Goal: Task Accomplishment & Management: Manage account settings

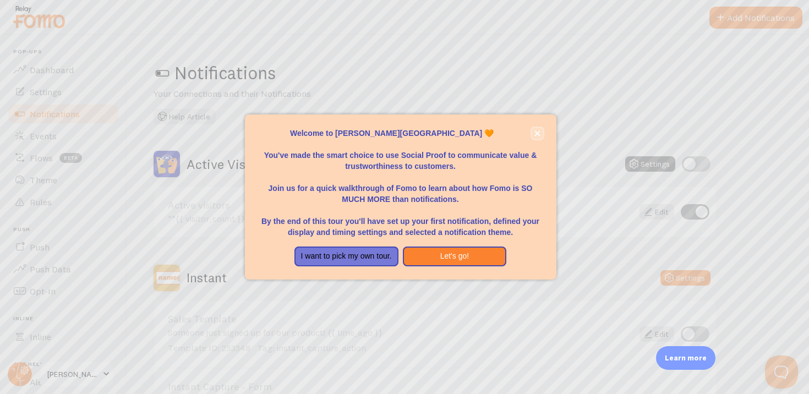
click at [533, 131] on button "close," at bounding box center [537, 134] width 12 height 12
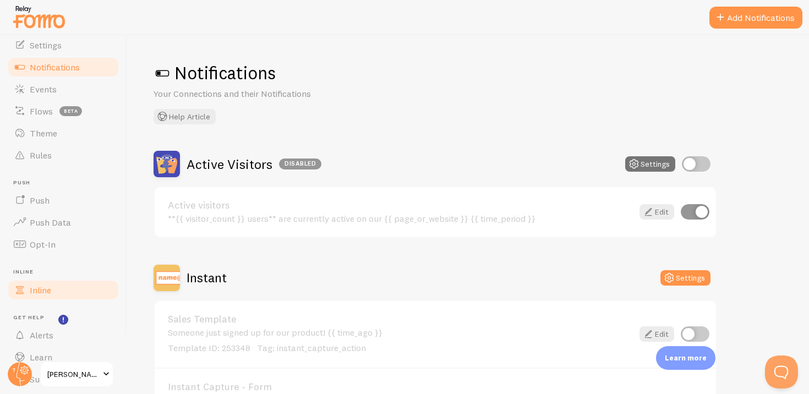
scroll to position [83, 0]
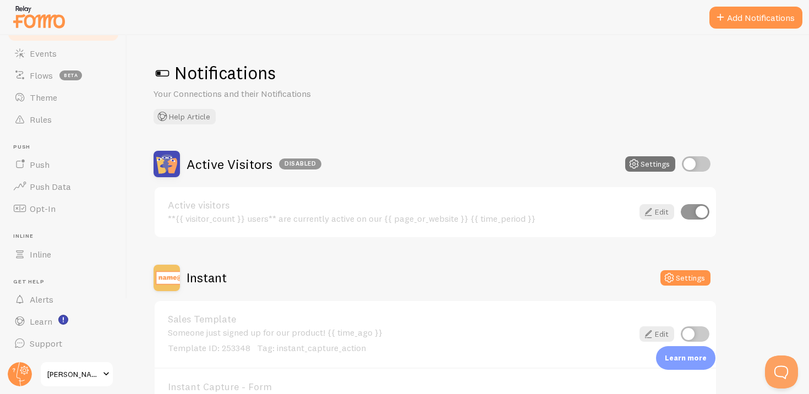
click at [61, 371] on span "Carbone Theory" at bounding box center [73, 374] width 52 height 13
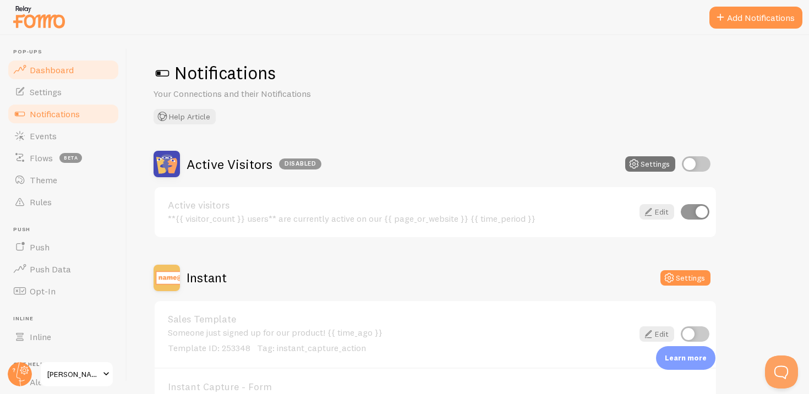
click at [43, 68] on span "Dashboard" at bounding box center [52, 69] width 44 height 11
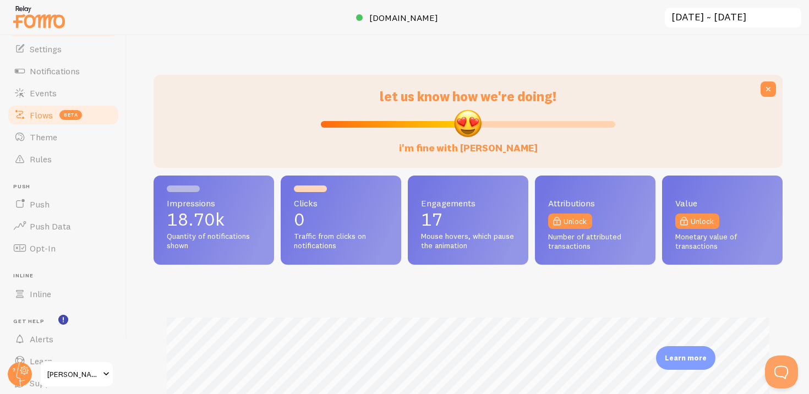
scroll to position [83, 0]
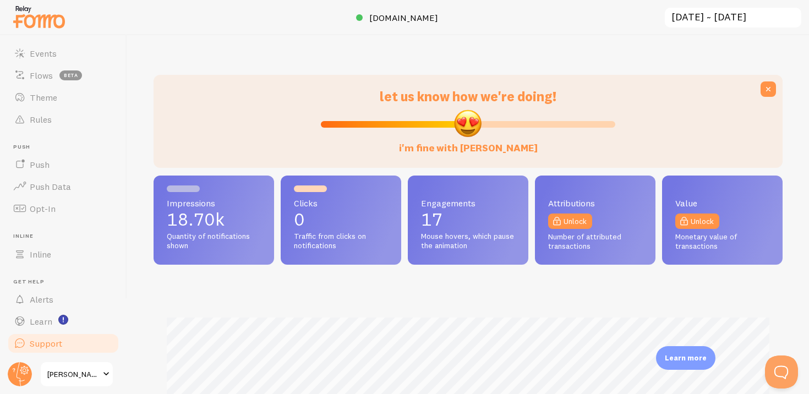
click at [53, 342] on span "Support" at bounding box center [46, 343] width 32 height 11
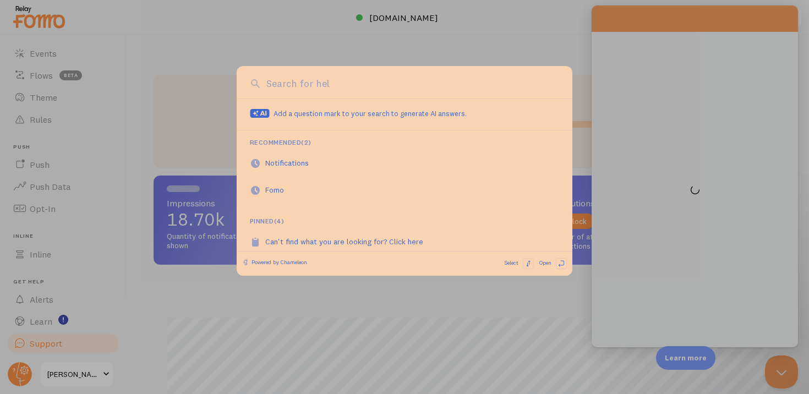
scroll to position [0, 0]
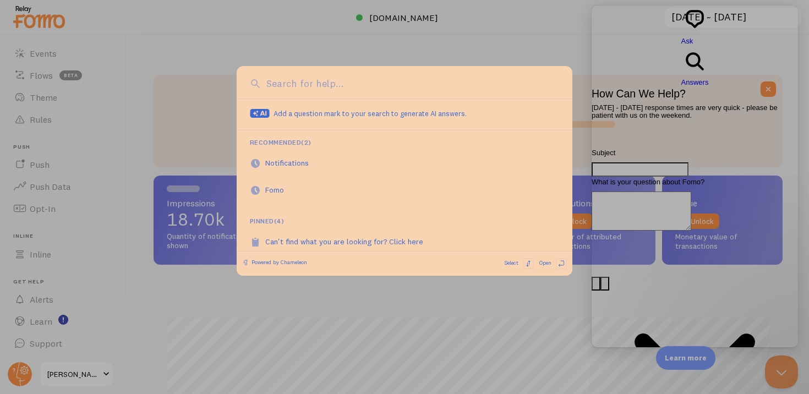
click at [536, 292] on div at bounding box center [404, 197] width 809 height 394
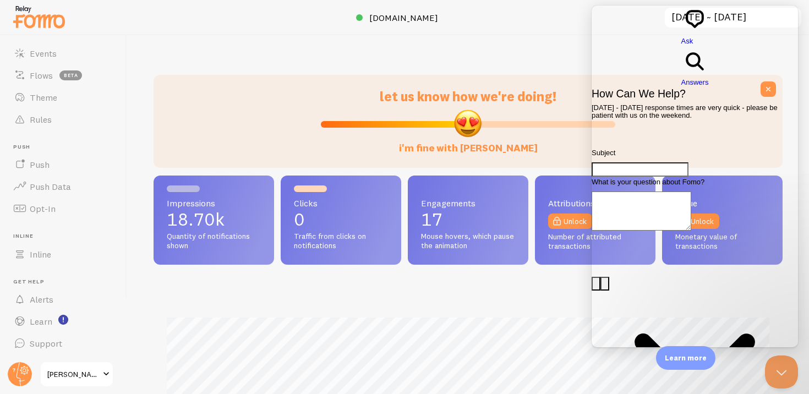
click at [681, 42] on span "Go back" at bounding box center [681, 46] width 0 height 8
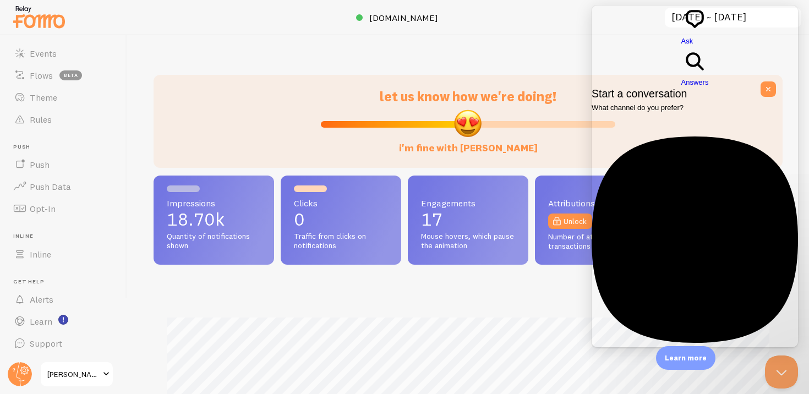
click at [518, 49] on div "let us know how we're doing! i'm fine with Fomo Impressions 18.70k Quantity of …" at bounding box center [468, 214] width 682 height 359
click at [776, 371] on button "Close Beacon popover" at bounding box center [779, 369] width 33 height 33
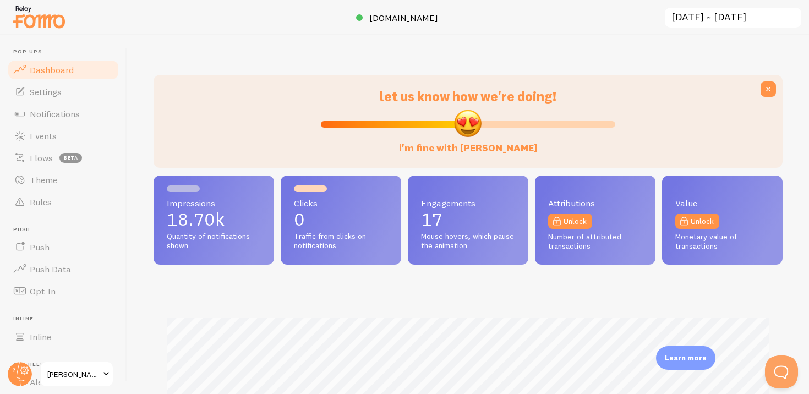
click at [32, 18] on img at bounding box center [39, 17] width 55 height 28
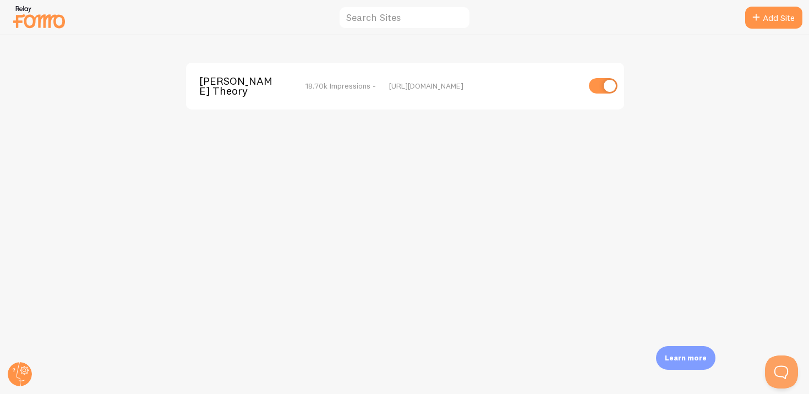
click at [33, 16] on img at bounding box center [39, 17] width 55 height 28
click at [227, 78] on span "Carbone Theory" at bounding box center [243, 86] width 89 height 20
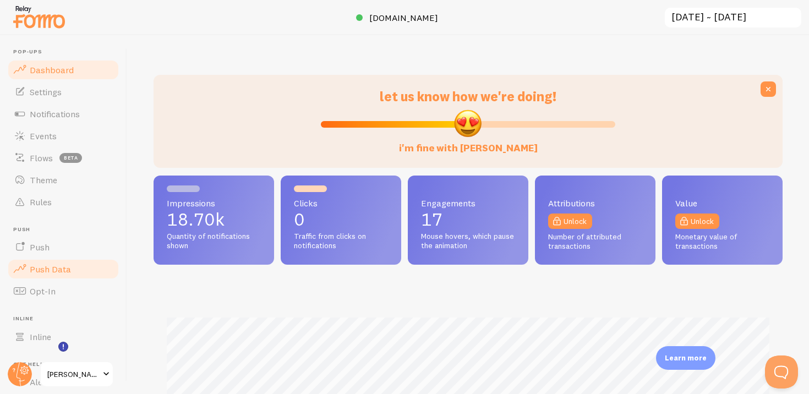
scroll to position [83, 0]
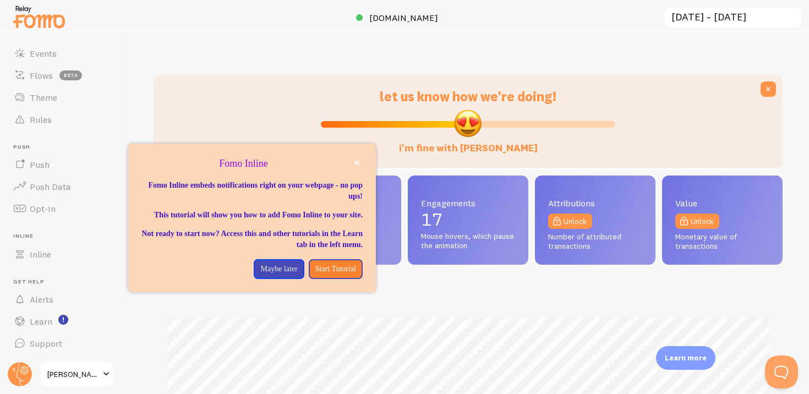
click at [73, 370] on span "Carbone Theory" at bounding box center [73, 374] width 52 height 13
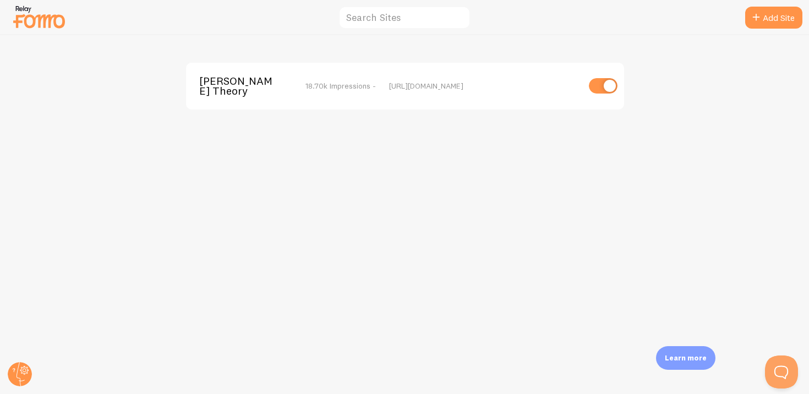
click at [197, 95] on div "Carbone Theory 18.70k Impressions - https://www.carbonetheory.com" at bounding box center [405, 86] width 438 height 47
click at [205, 76] on span "Carbone Theory" at bounding box center [243, 86] width 89 height 20
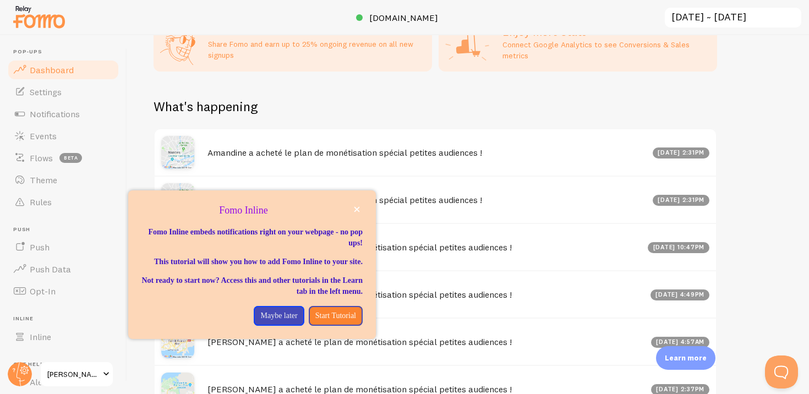
scroll to position [664, 0]
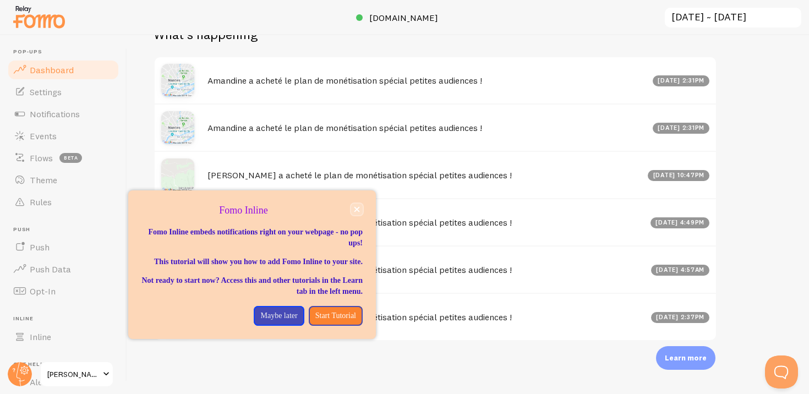
click at [357, 208] on icon "close," at bounding box center [357, 210] width 6 height 6
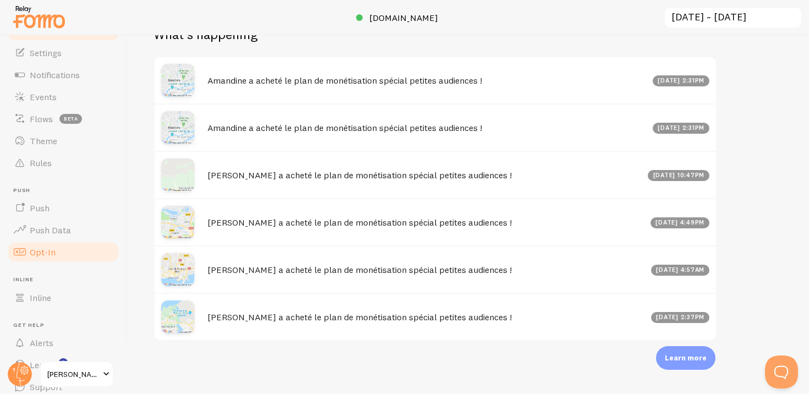
scroll to position [83, 0]
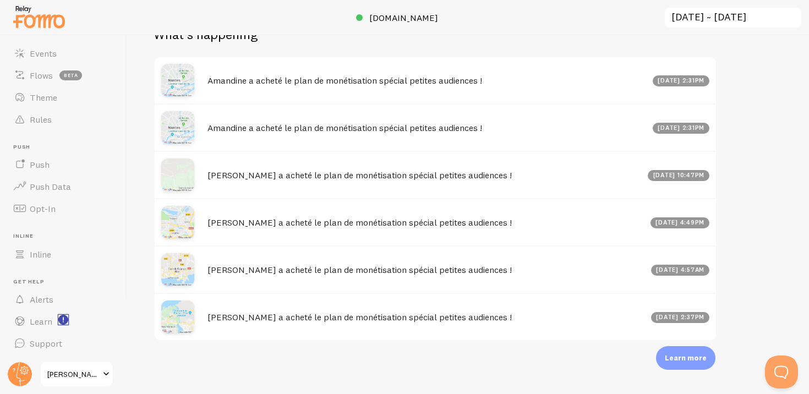
click at [63, 318] on icon "<p>Watch New Feature Tutorials!</p>" at bounding box center [63, 320] width 1 height 6
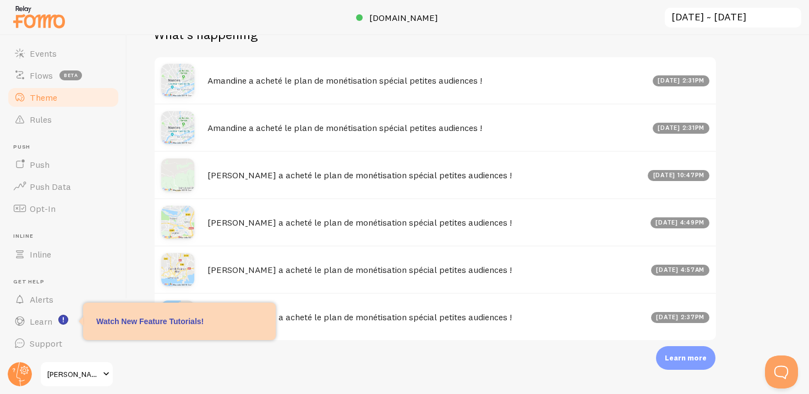
scroll to position [0, 0]
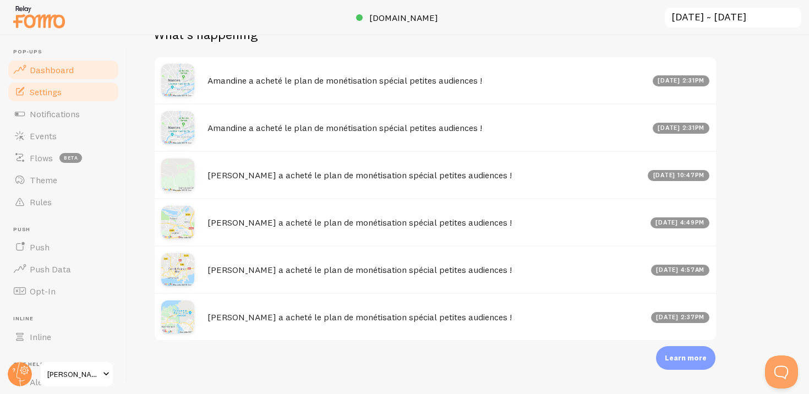
click at [40, 88] on span "Settings" at bounding box center [46, 91] width 32 height 11
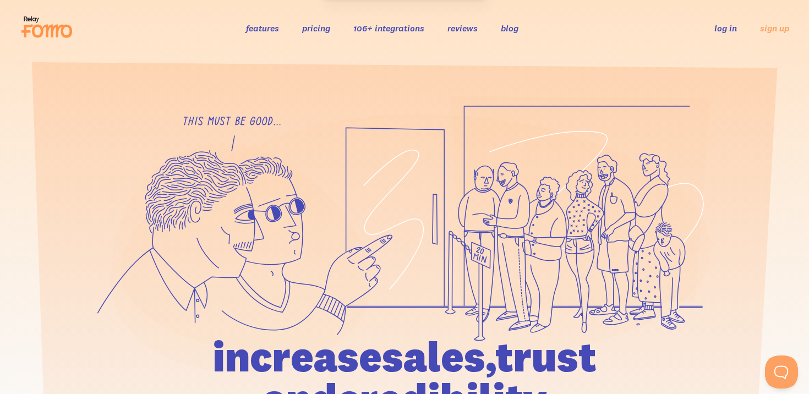
click at [722, 30] on link "log in" at bounding box center [725, 28] width 23 height 11
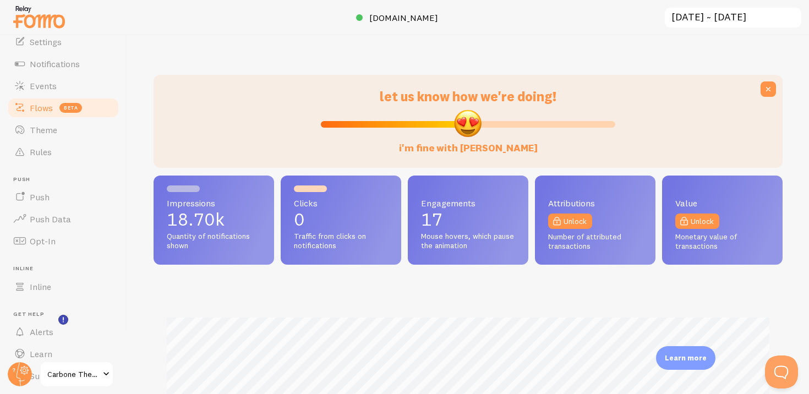
scroll to position [83, 0]
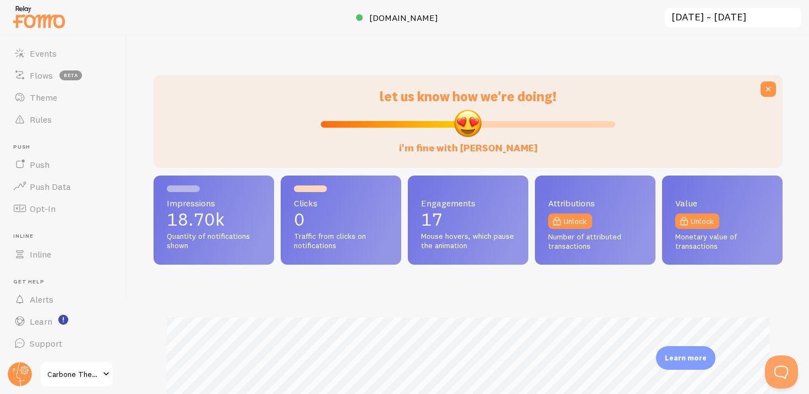
click at [108, 372] on span at bounding box center [106, 374] width 13 height 13
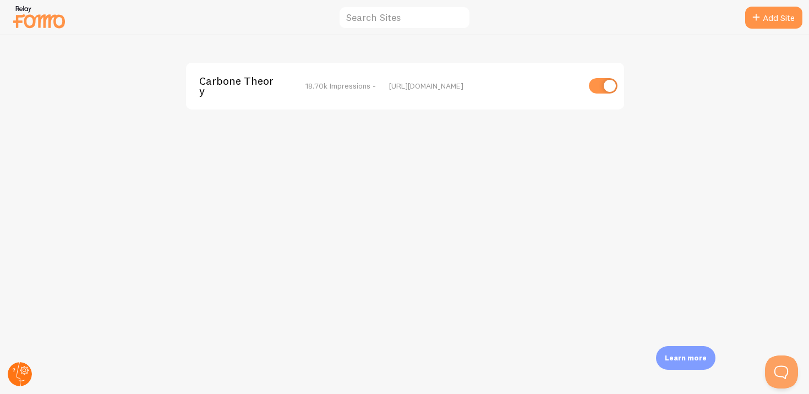
click at [24, 378] on circle at bounding box center [20, 374] width 24 height 24
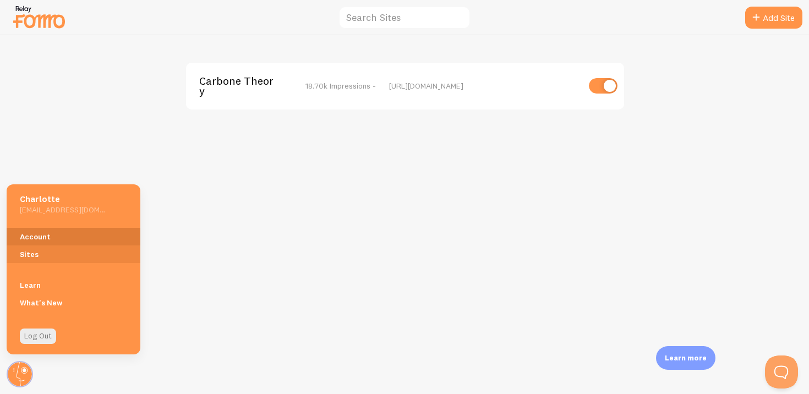
click at [54, 233] on link "Account" at bounding box center [74, 237] width 134 height 18
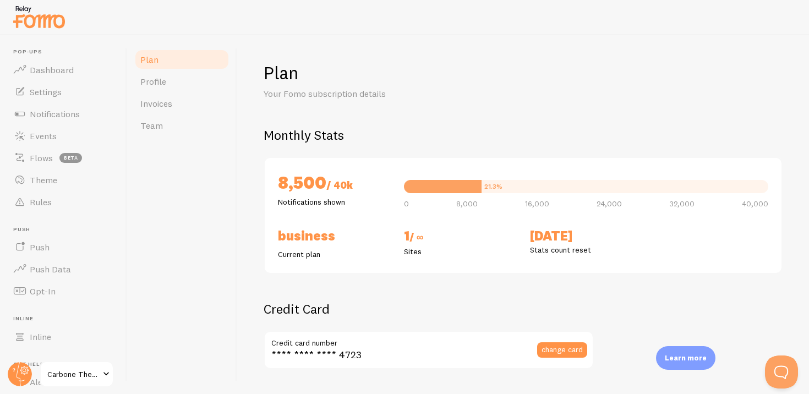
checkbox input "true"
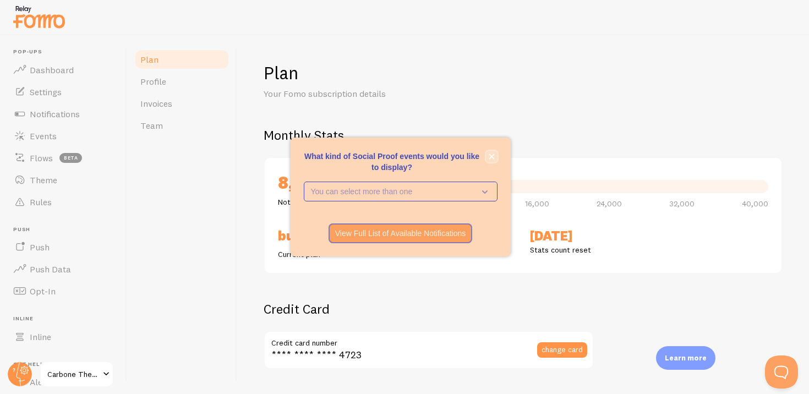
click at [490, 158] on icon "close," at bounding box center [492, 157] width 6 height 6
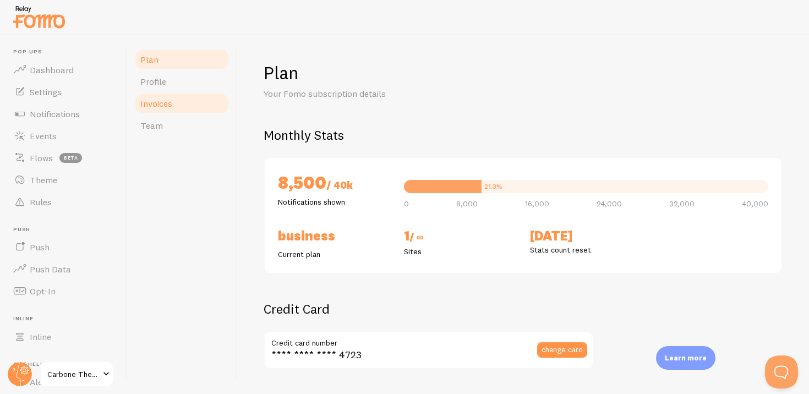
click at [145, 95] on link "Invoices" at bounding box center [182, 103] width 96 height 22
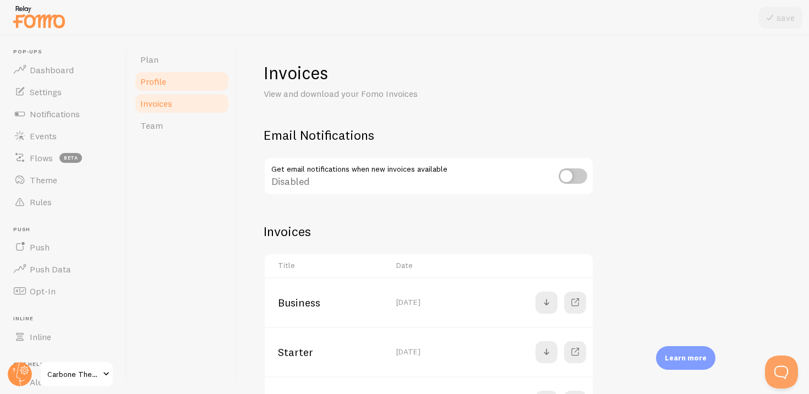
click at [162, 83] on span "Profile" at bounding box center [153, 81] width 26 height 11
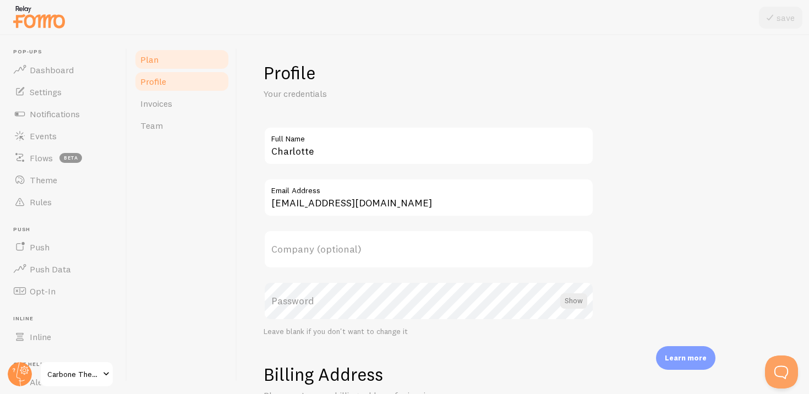
click at [157, 61] on span "Plan" at bounding box center [149, 59] width 18 height 11
